Goal: Find specific page/section: Find specific page/section

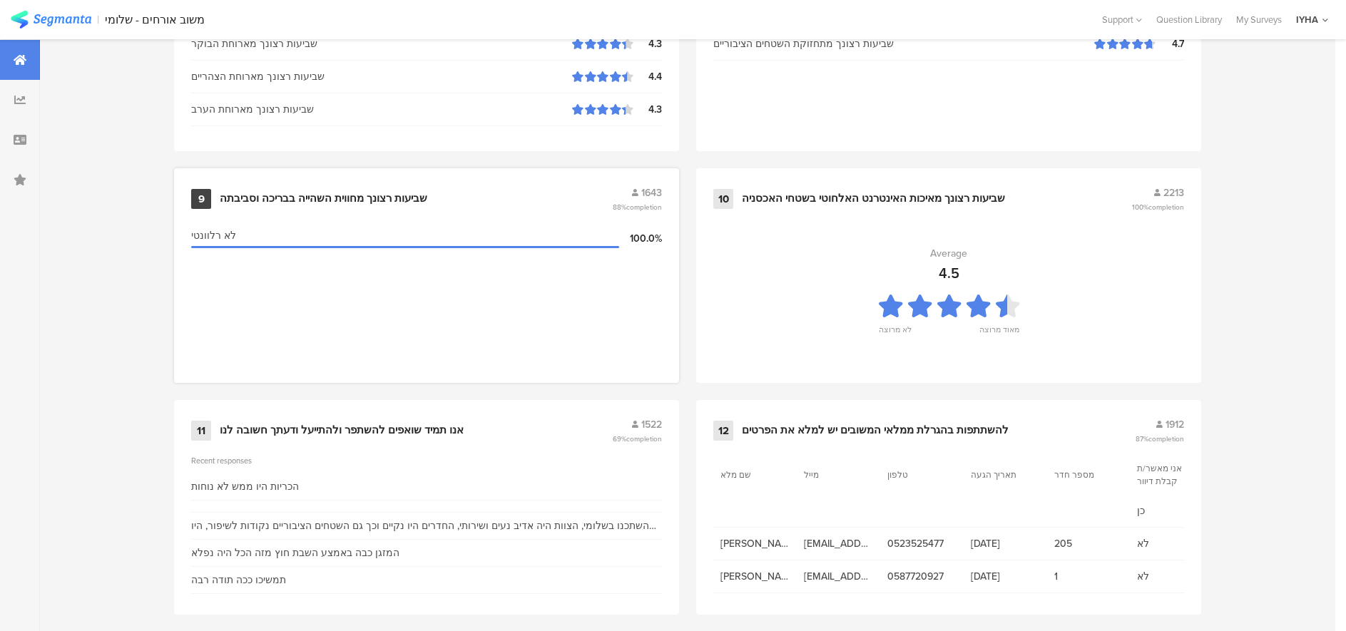
scroll to position [1461, 0]
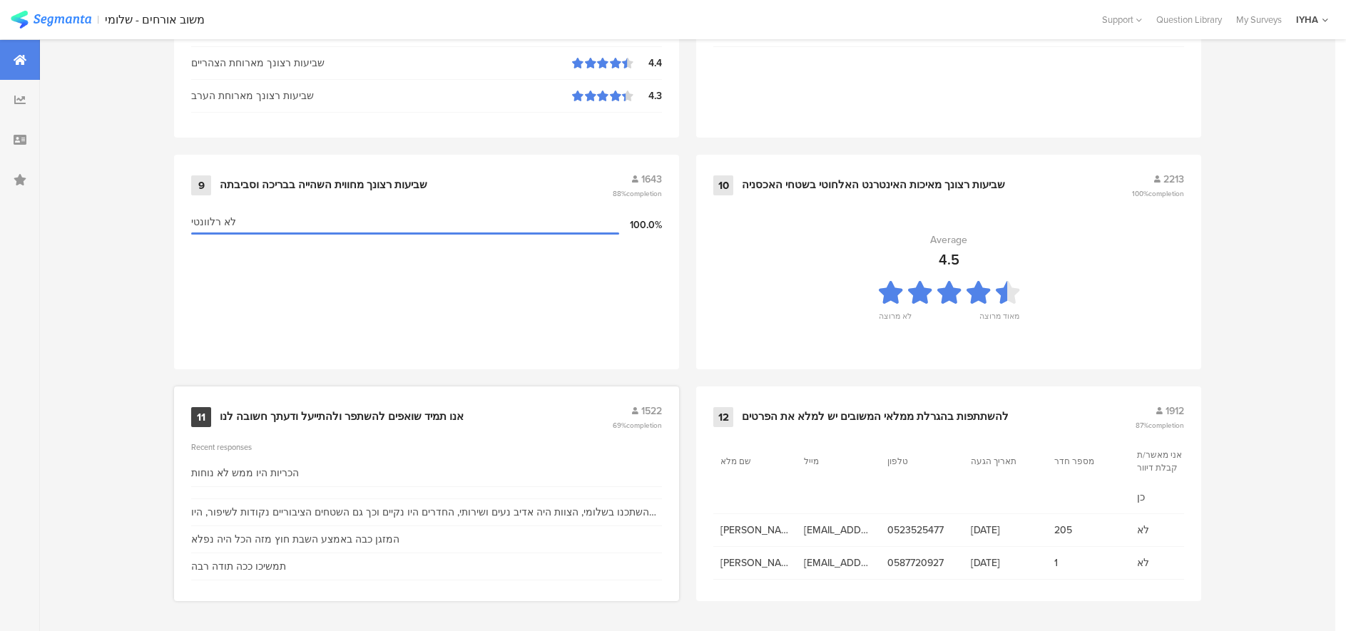
click at [337, 411] on div "אנו תמיד שואפים להשתפר ולהתייעל ודעתך חשובה לנו" at bounding box center [342, 417] width 244 height 14
